Goal: Navigation & Orientation: Find specific page/section

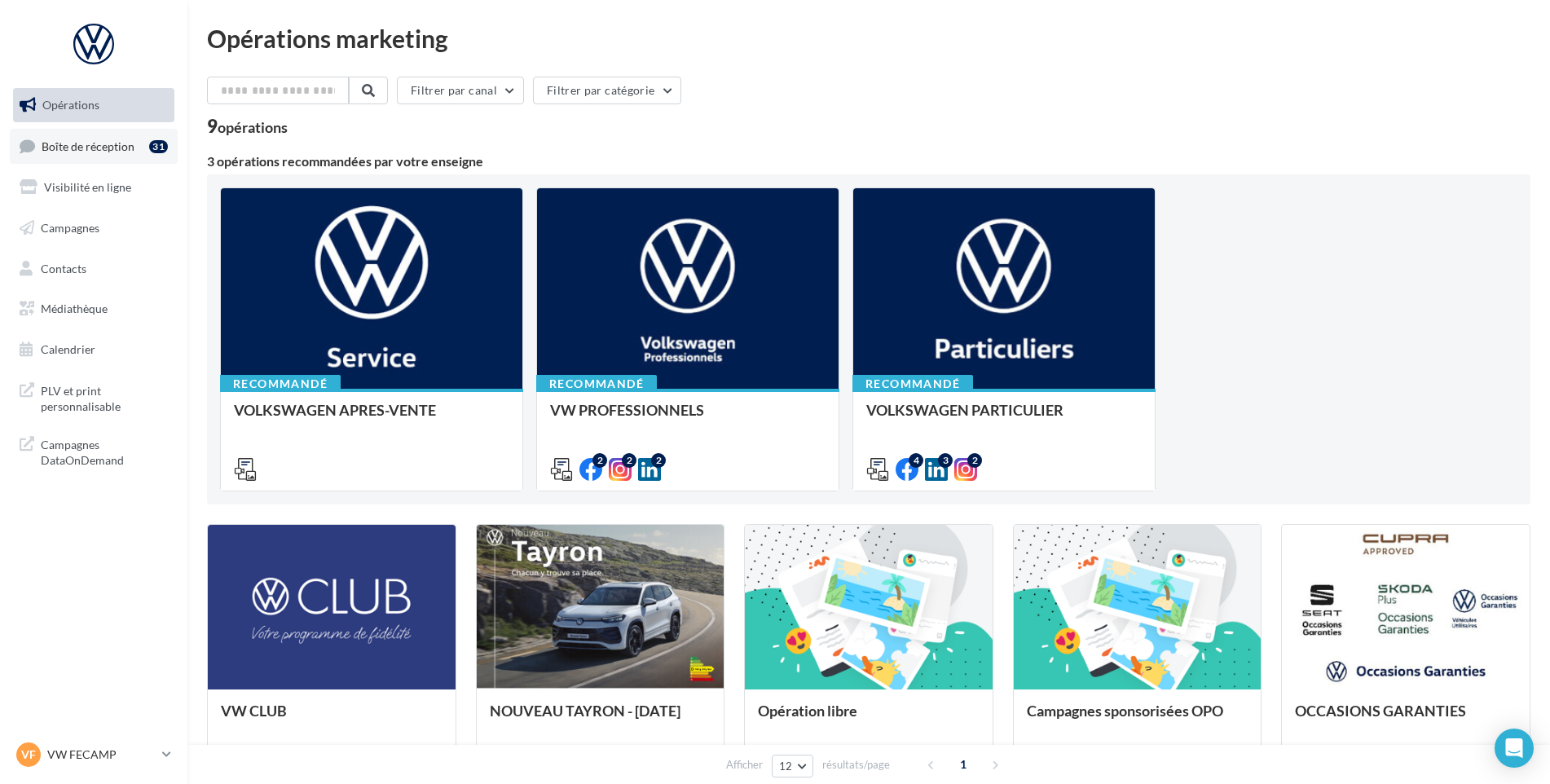
click at [118, 127] on ul "Opérations Boîte de réception 31 Visibilité en ligne Campagnes Contacts Médiath…" at bounding box center [93, 228] width 174 height 292
click at [108, 136] on link "Boîte de réception 31" at bounding box center [93, 146] width 168 height 35
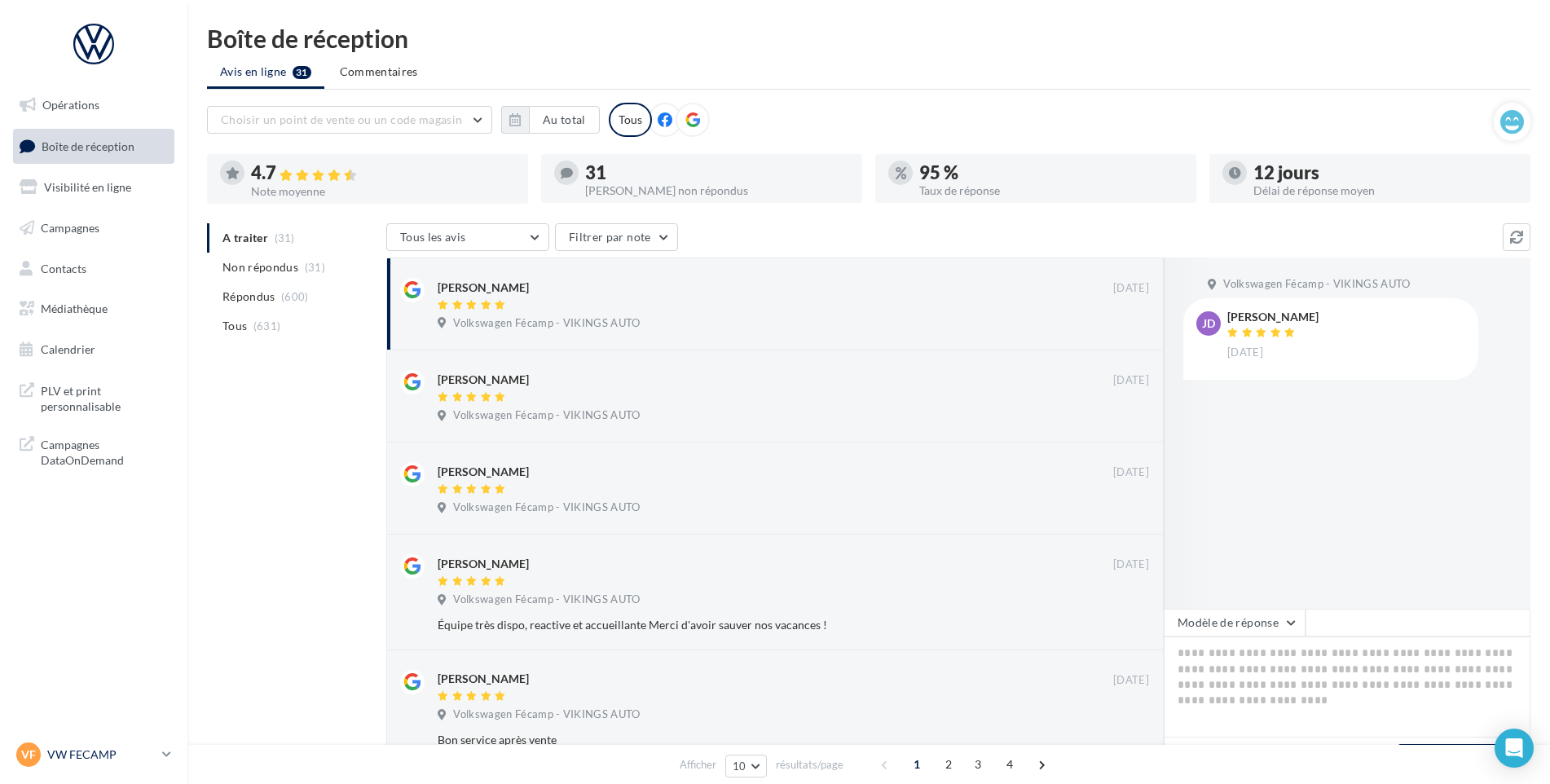
click at [54, 767] on link "VF VW FECAMP vw-stl-vau" at bounding box center [93, 755] width 162 height 31
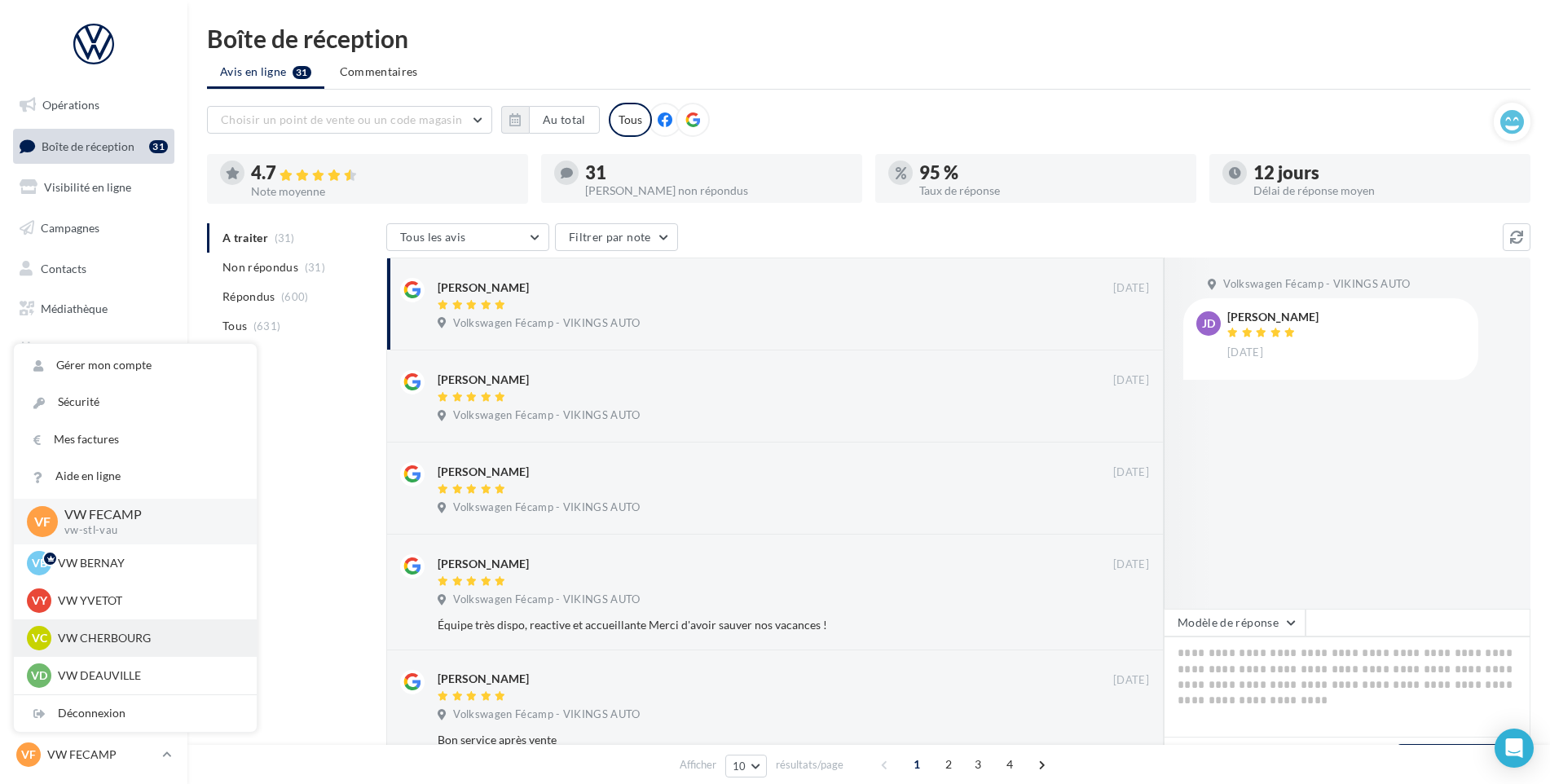
click at [123, 643] on p "VW CHERBOURG" at bounding box center [147, 637] width 179 height 17
